Goal: Book appointment/travel/reservation

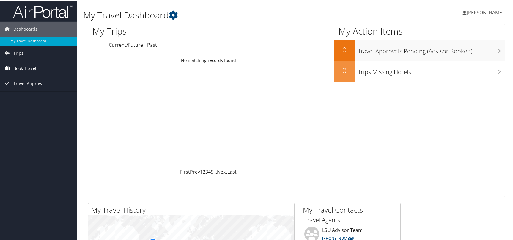
click at [29, 66] on span "Book Travel" at bounding box center [24, 67] width 23 height 15
click at [34, 88] on link "Book/Manage Online Trips" at bounding box center [38, 88] width 77 height 9
